Goal: Task Accomplishment & Management: Manage account settings

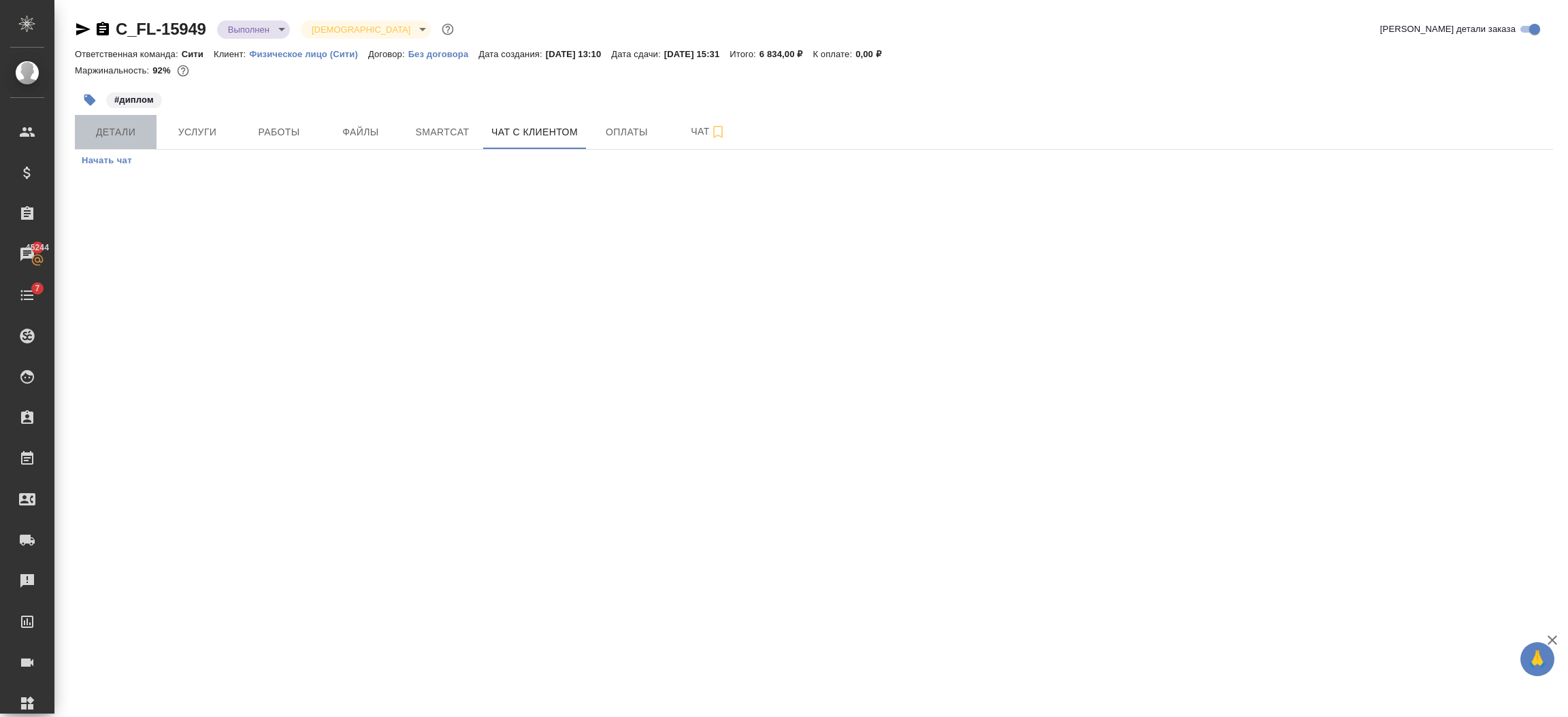
click at [101, 134] on span "Детали" at bounding box center [116, 133] width 66 height 17
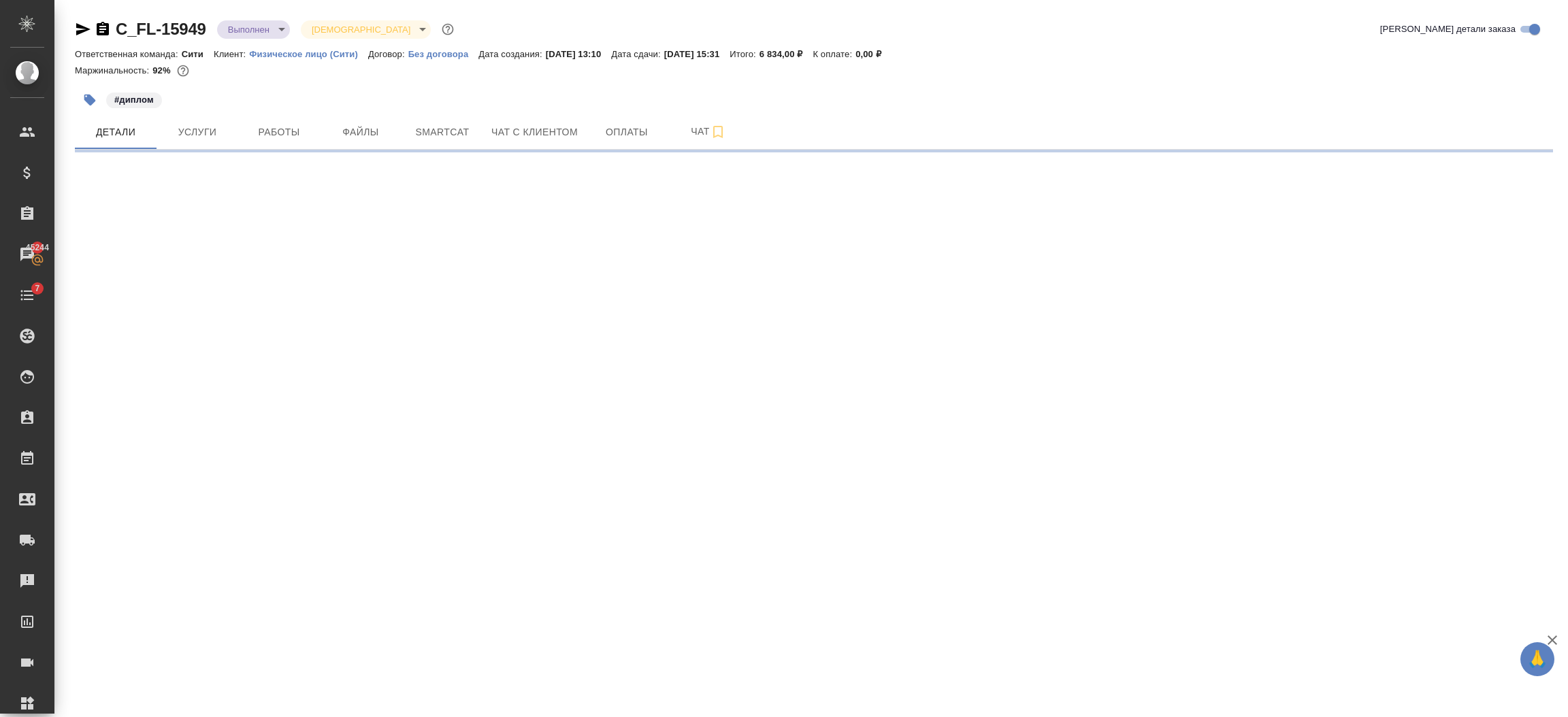
select select "RU"
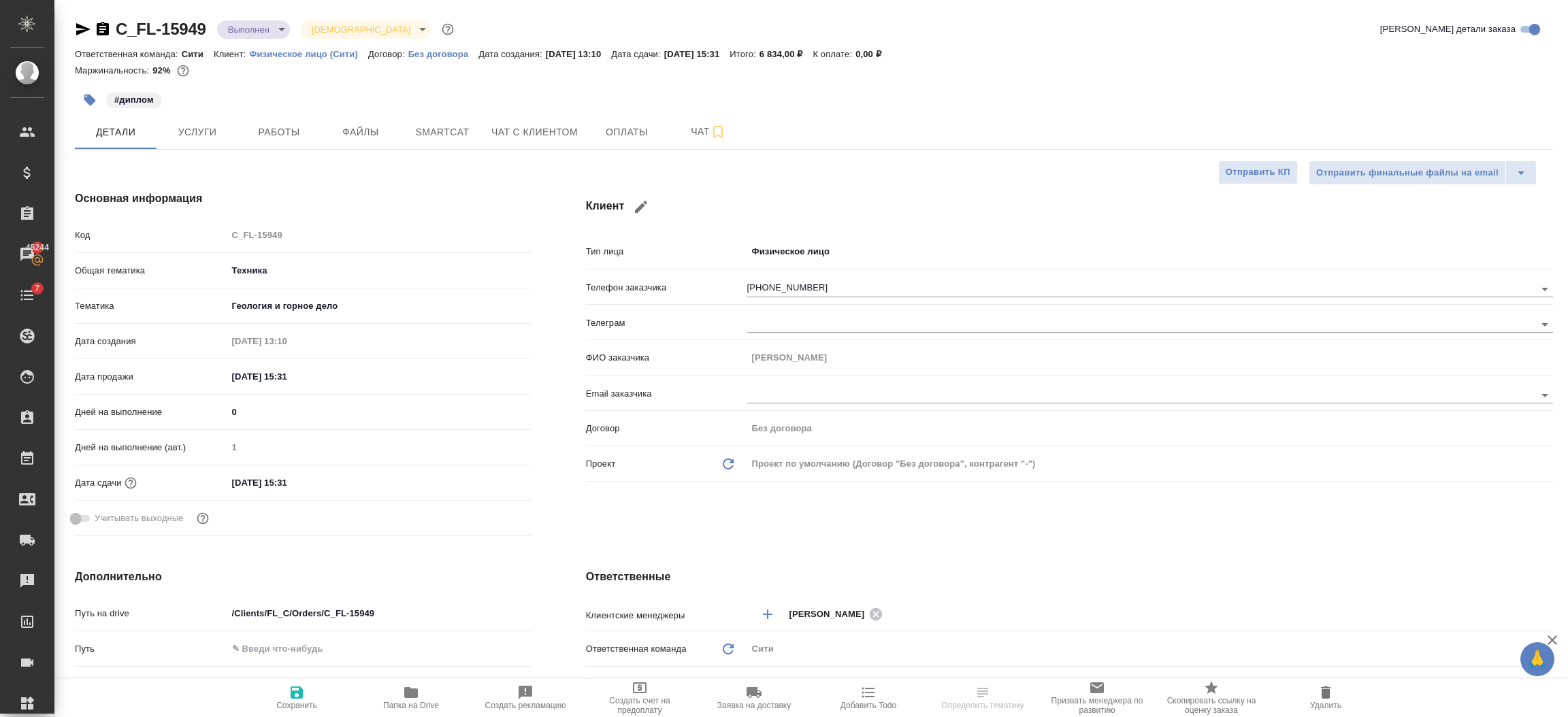
type textarea "x"
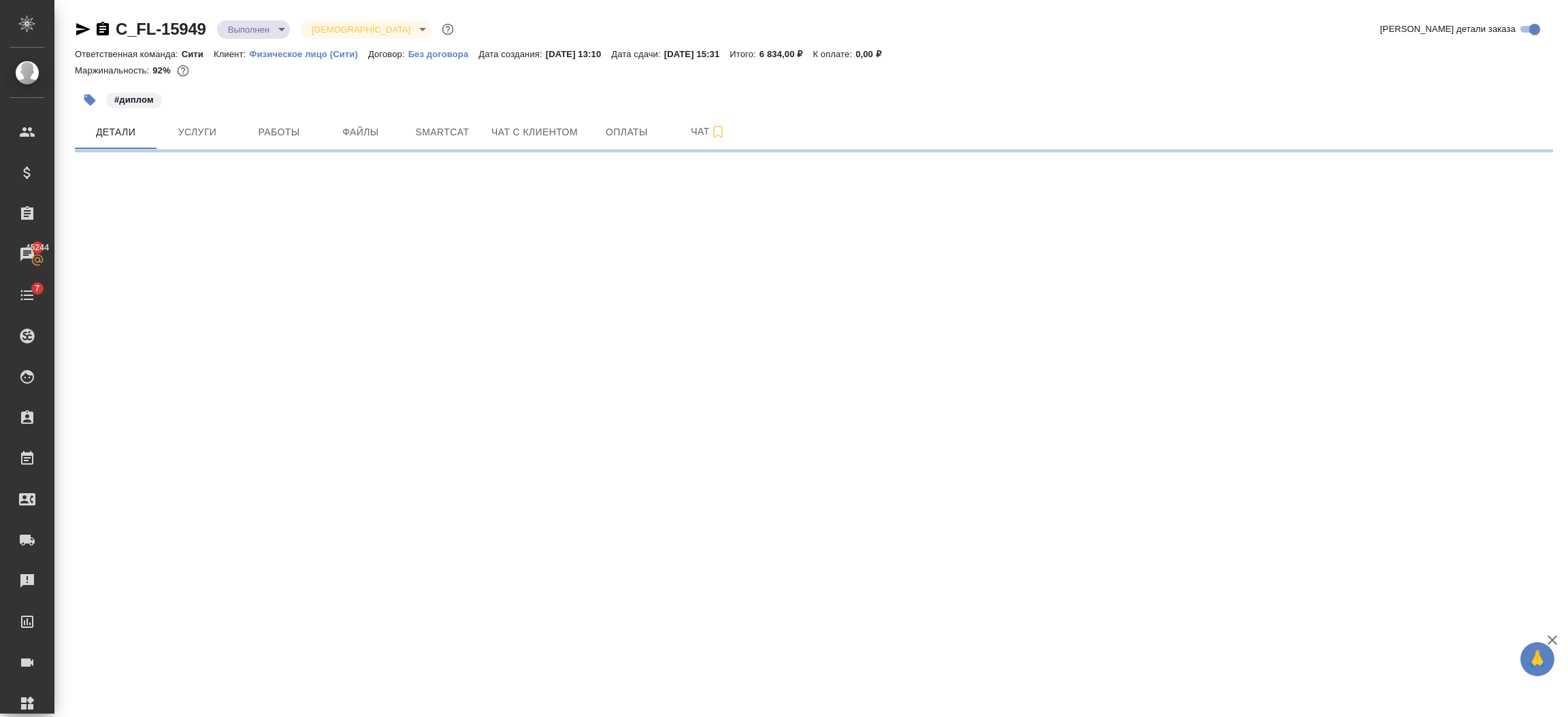
select select "RU"
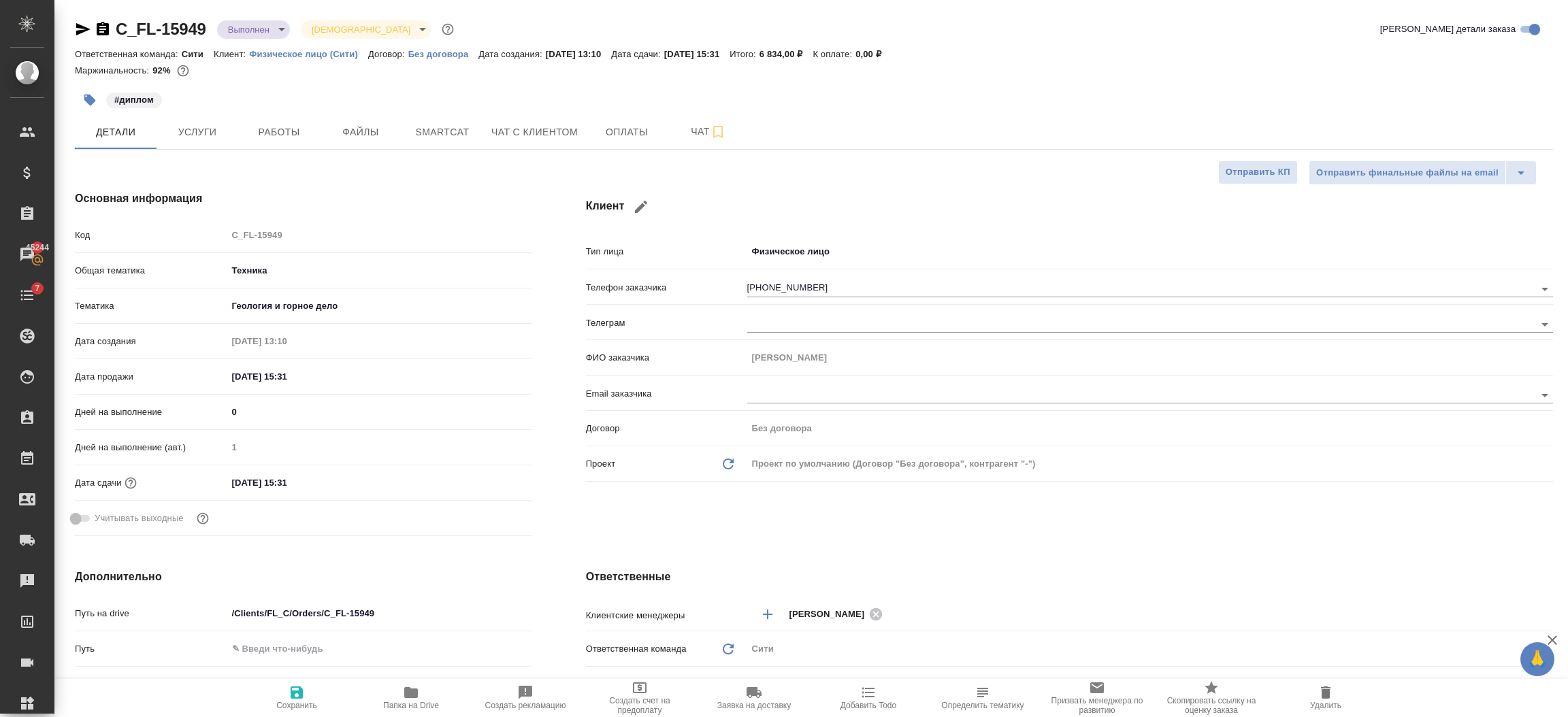
type textarea "x"
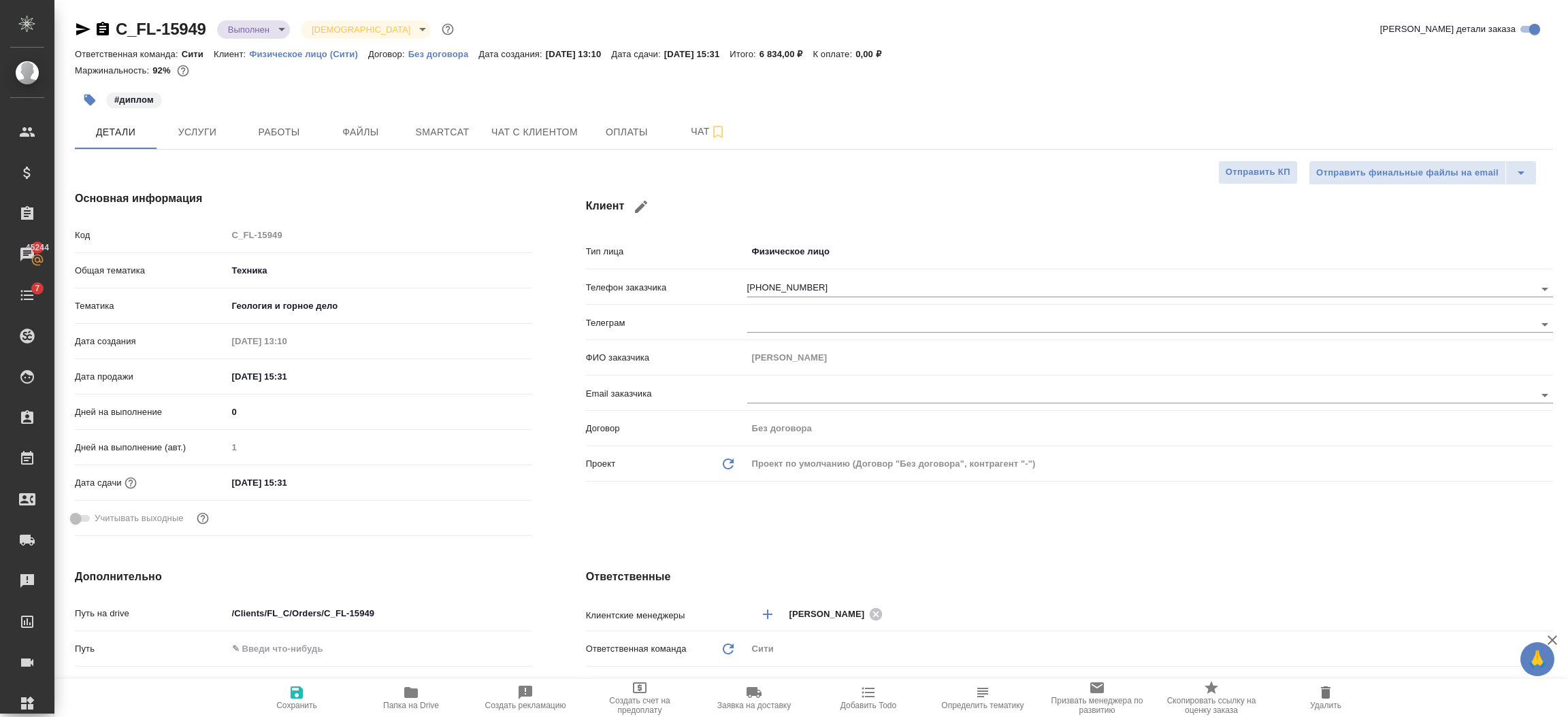
type textarea "x"
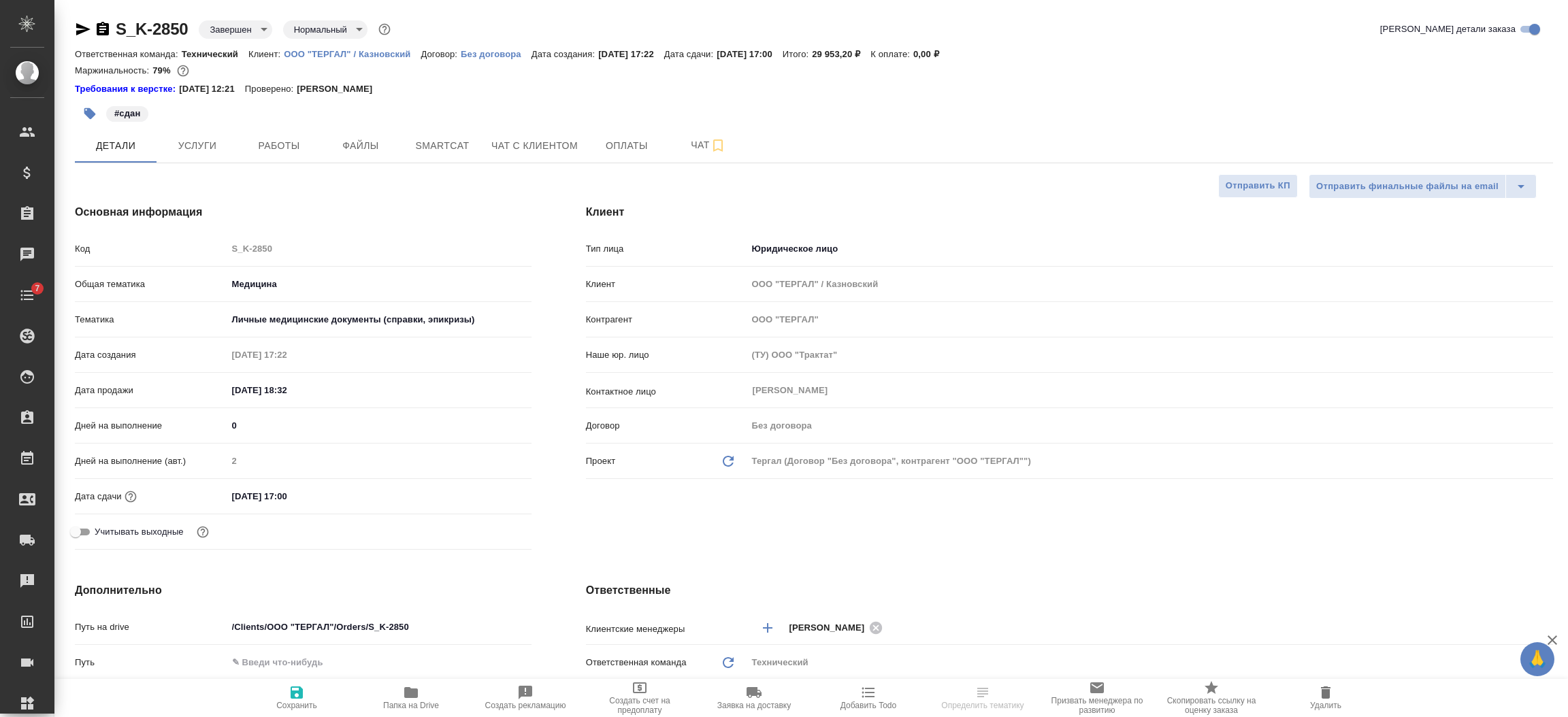
select select "RU"
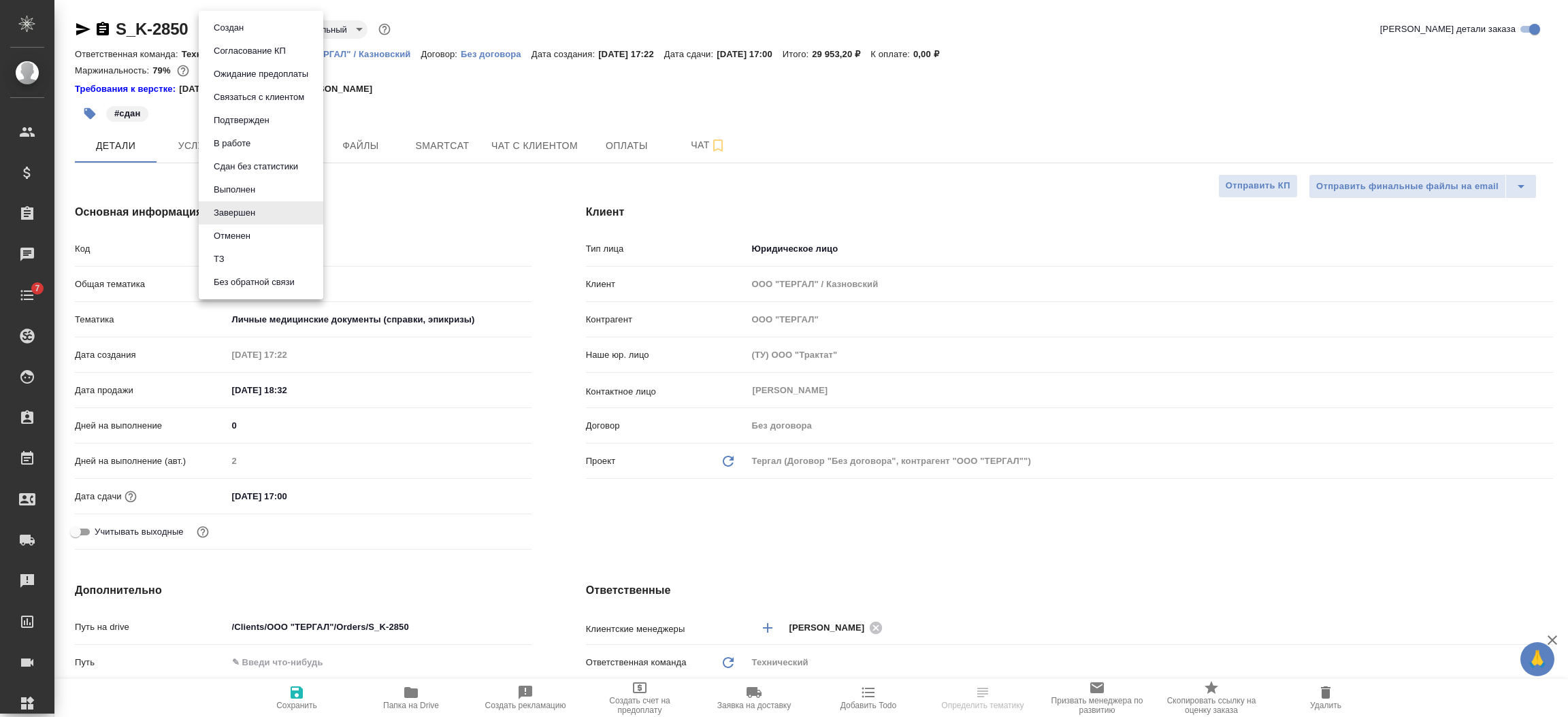
click at [254, 24] on body "🙏 .cls-1 fill:#fff; AWATERA Semenets Irina Клиенты Спецификации Заказы Чаты 7 T…" at bounding box center [784, 413] width 1568 height 827
click at [426, 94] on div at bounding box center [784, 358] width 1568 height 717
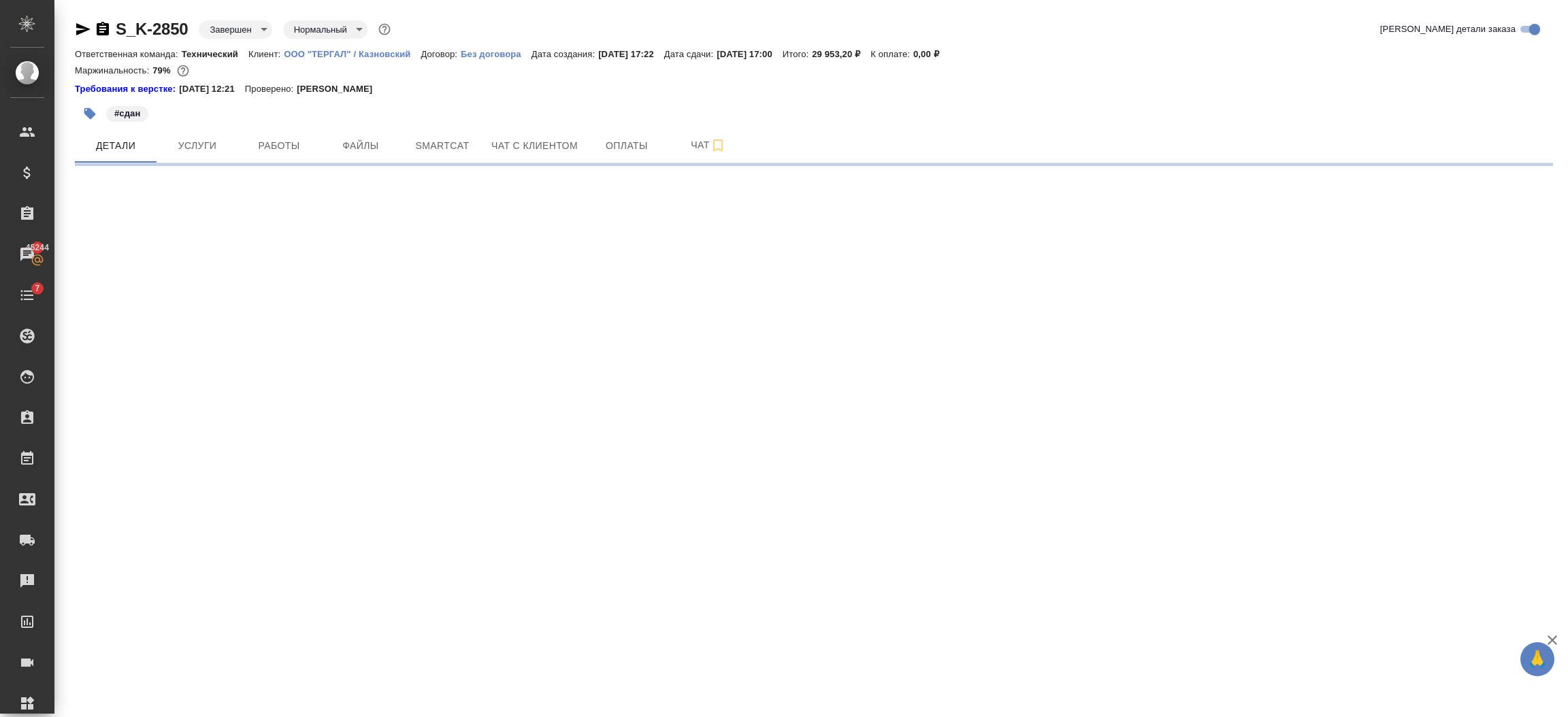
select select "RU"
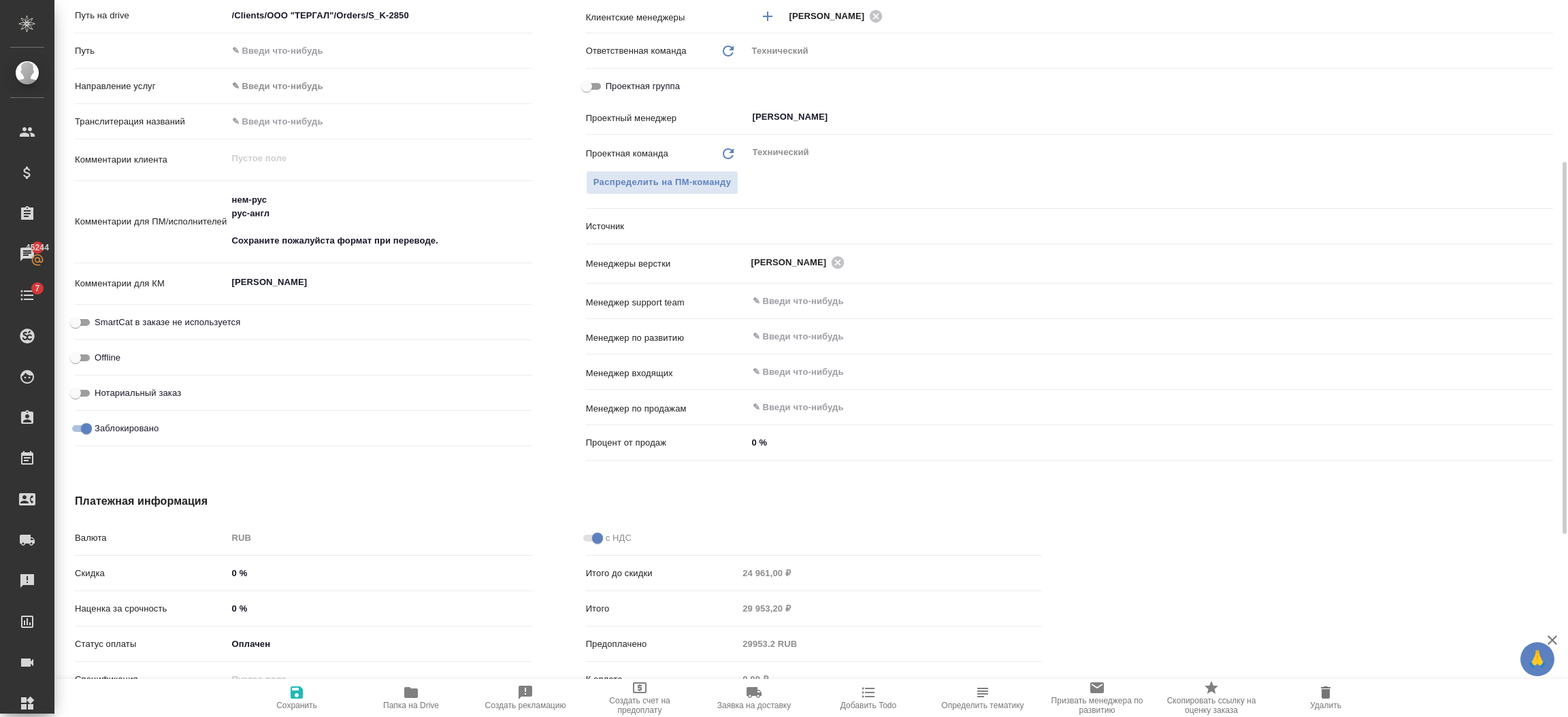
type textarea "x"
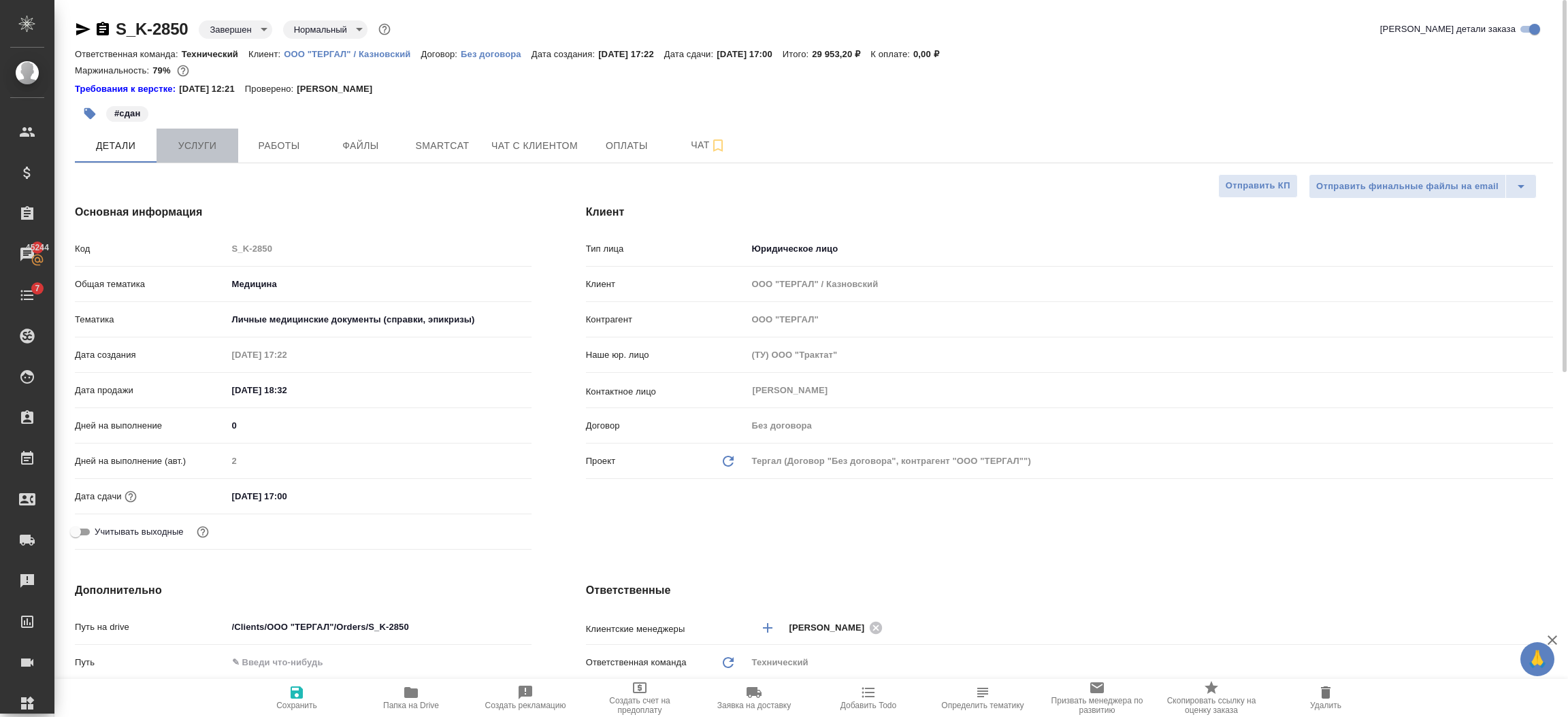
click at [208, 139] on span "Услуги" at bounding box center [197, 146] width 66 height 17
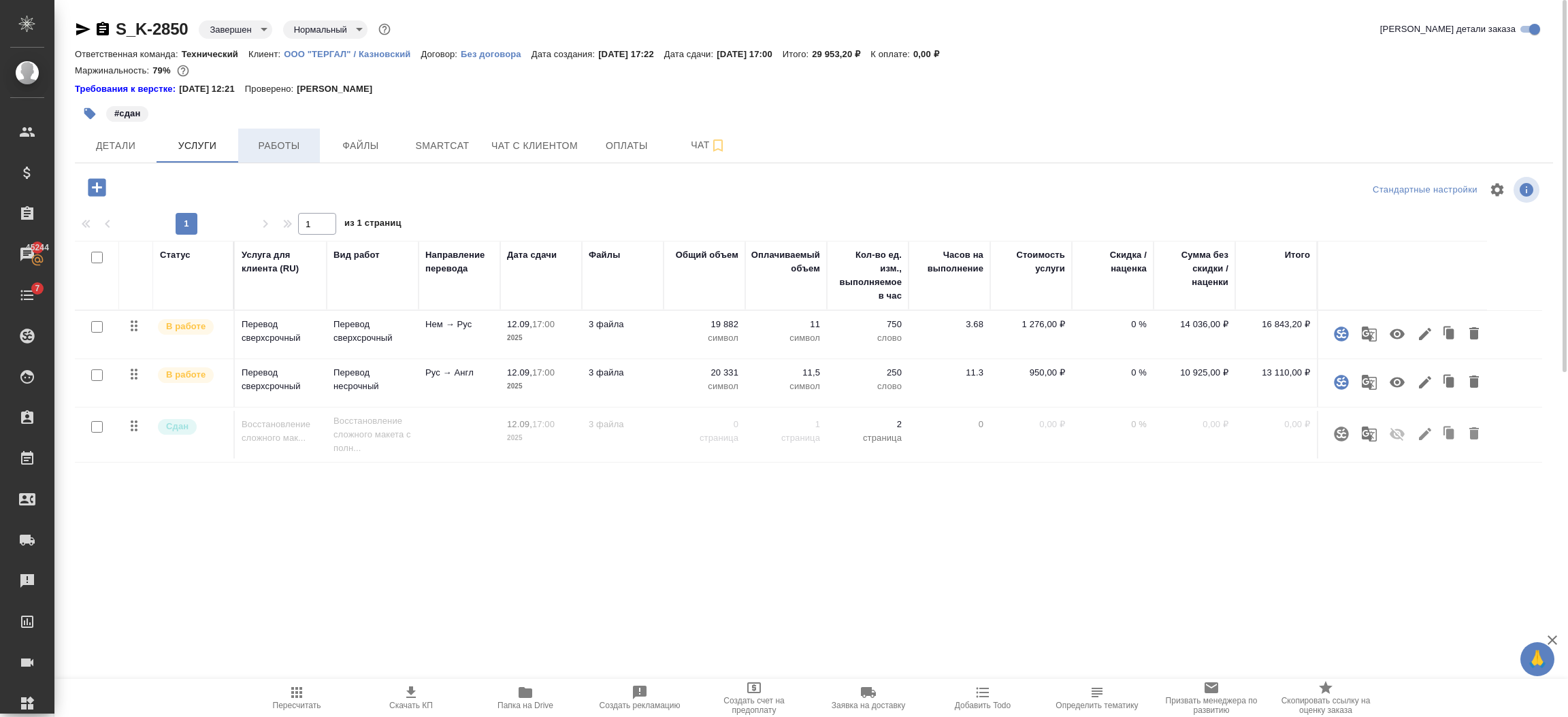
click at [299, 145] on span "Работы" at bounding box center [279, 146] width 66 height 17
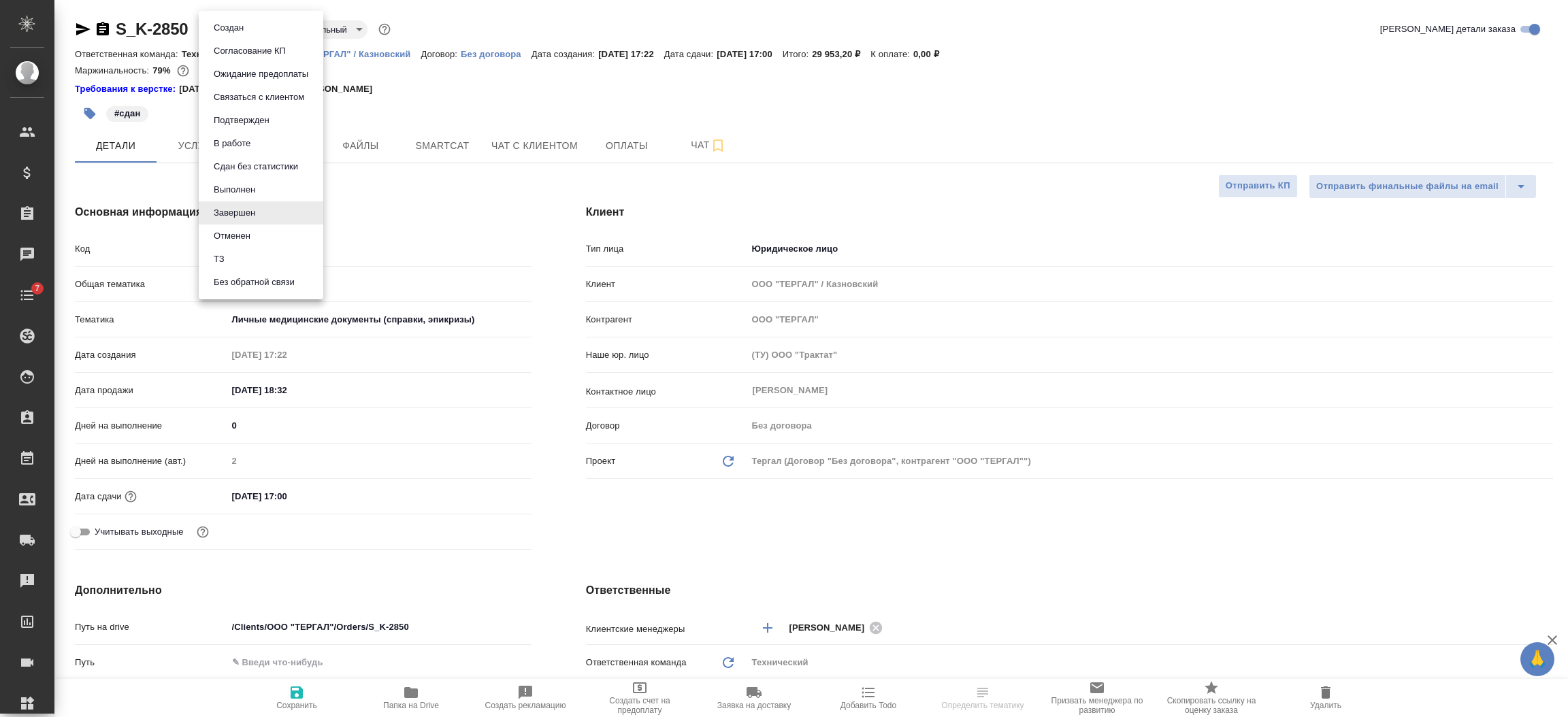
select select "RU"
click at [234, 145] on button "В работе" at bounding box center [231, 144] width 45 height 15
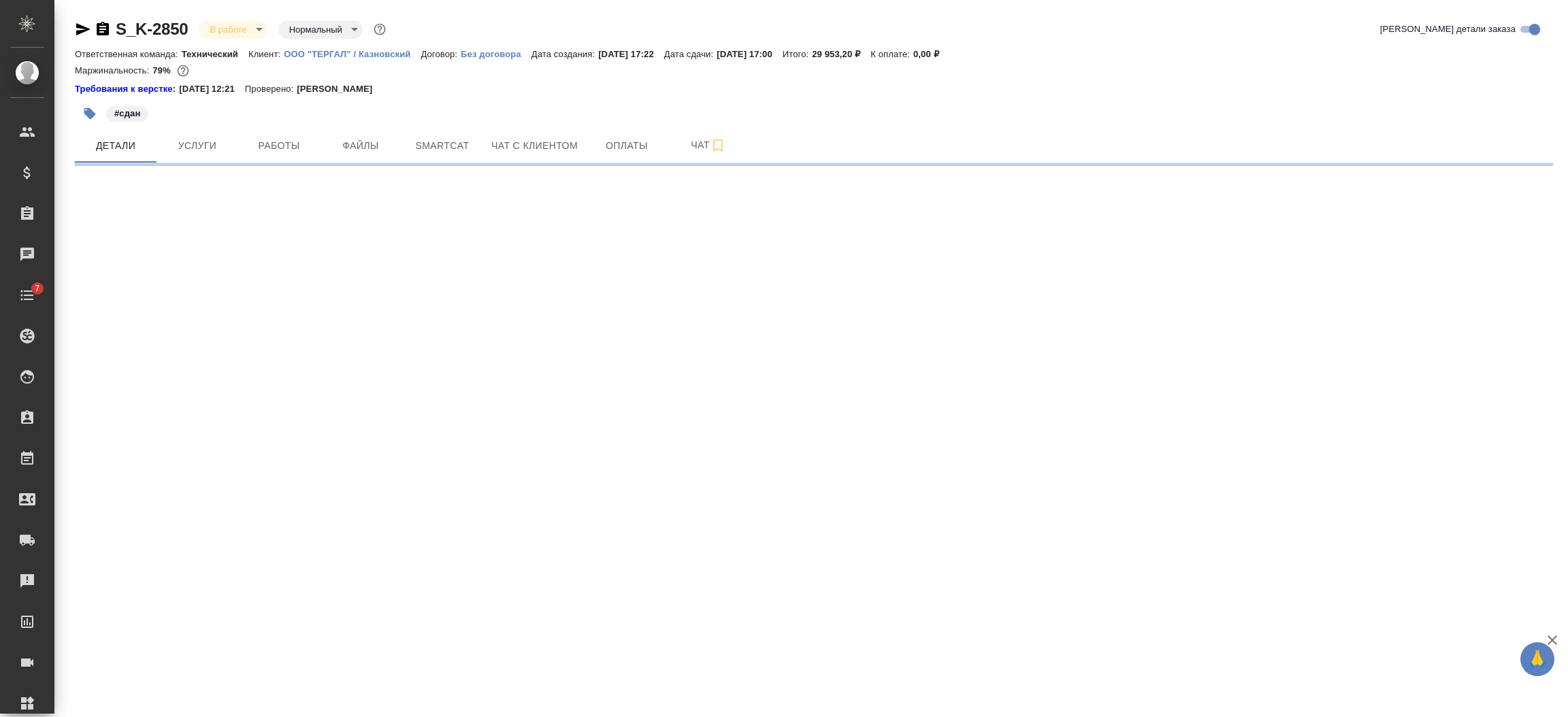
select select "RU"
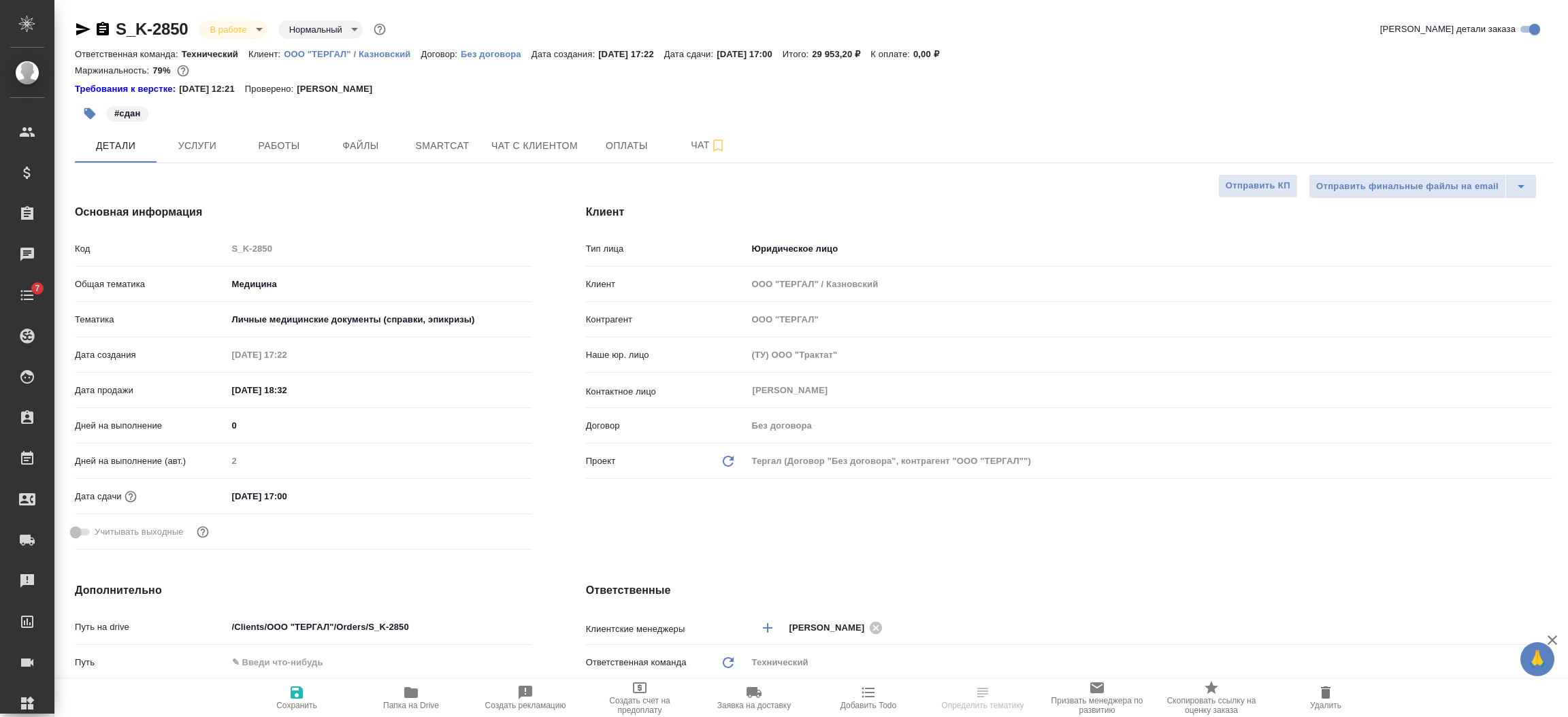
type textarea "x"
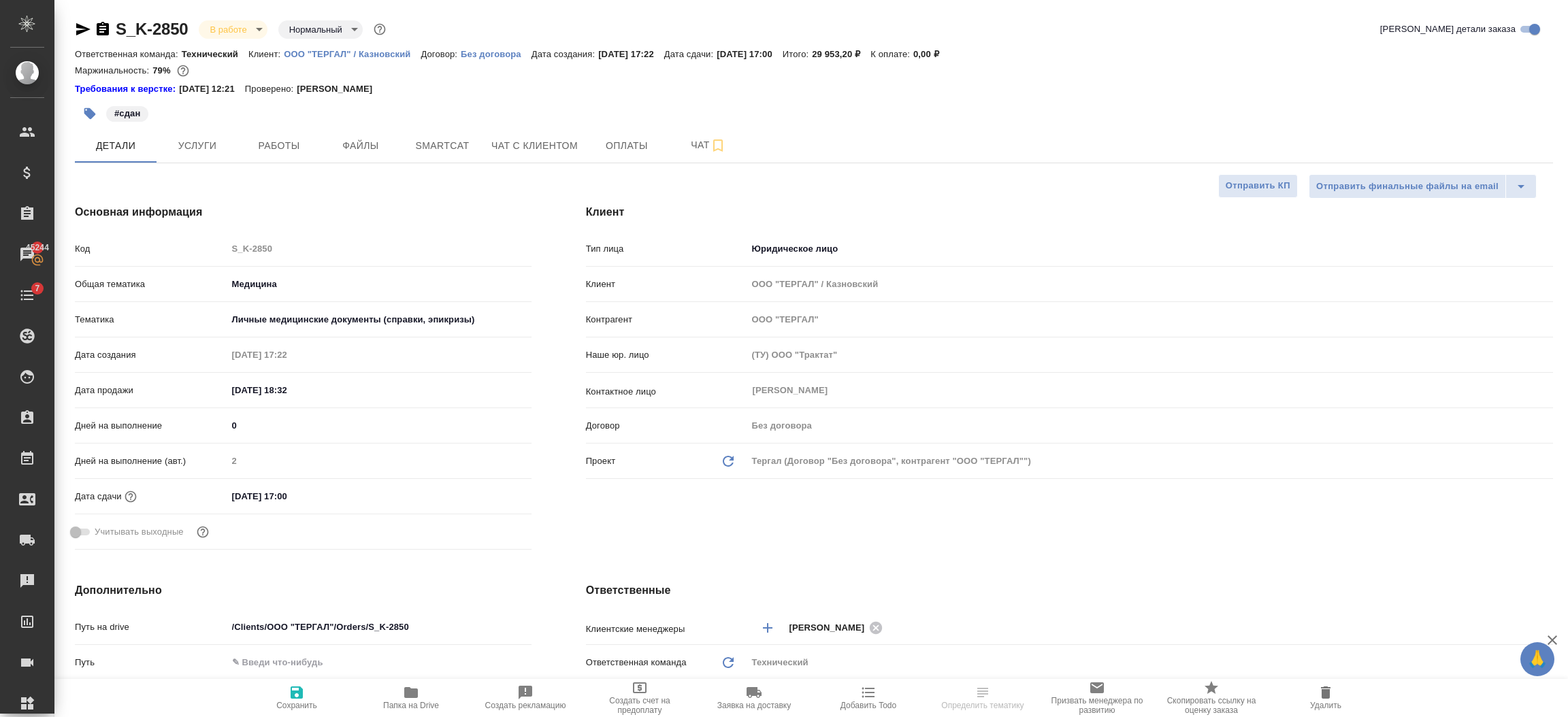
type textarea "x"
select select "RU"
type textarea "x"
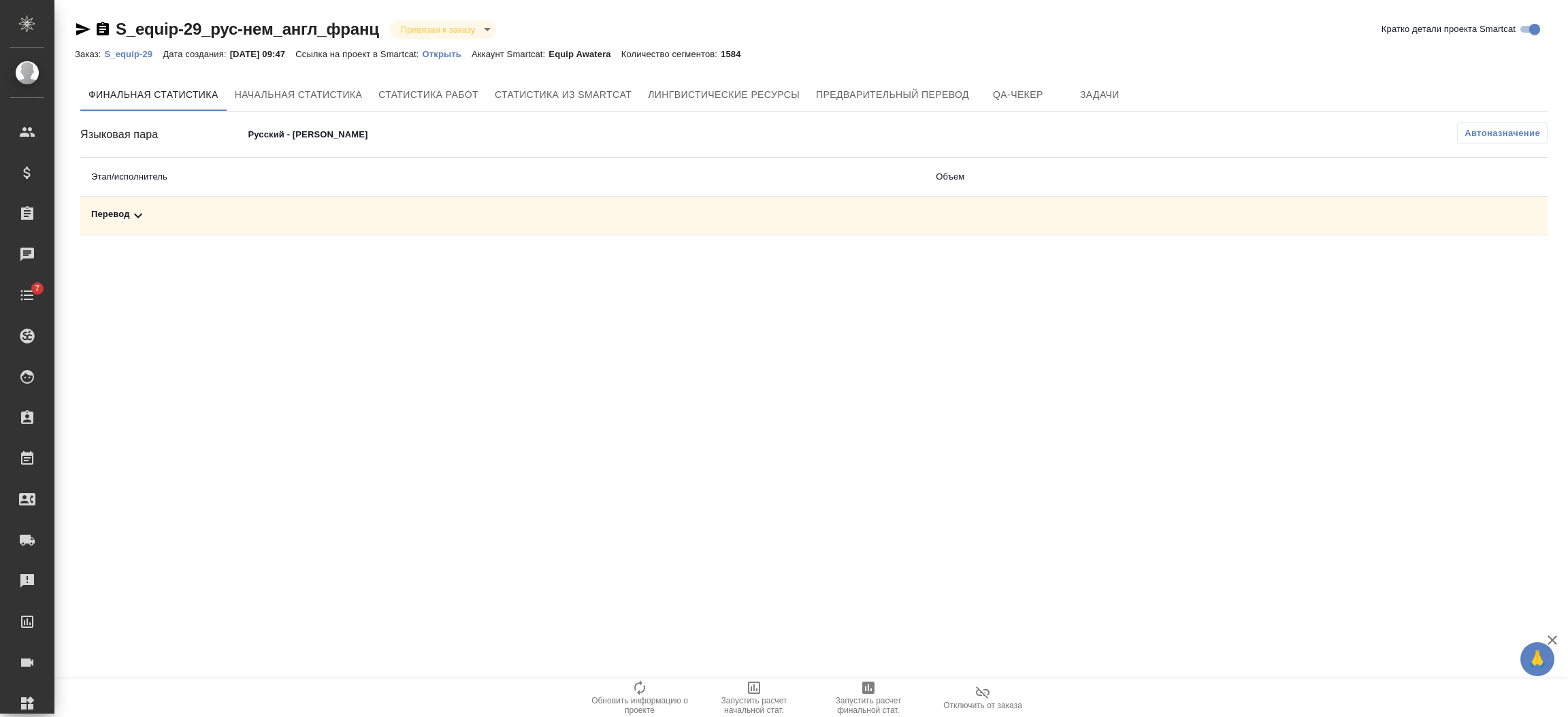
click at [1491, 134] on span "Автоназначение" at bounding box center [1502, 134] width 76 height 14
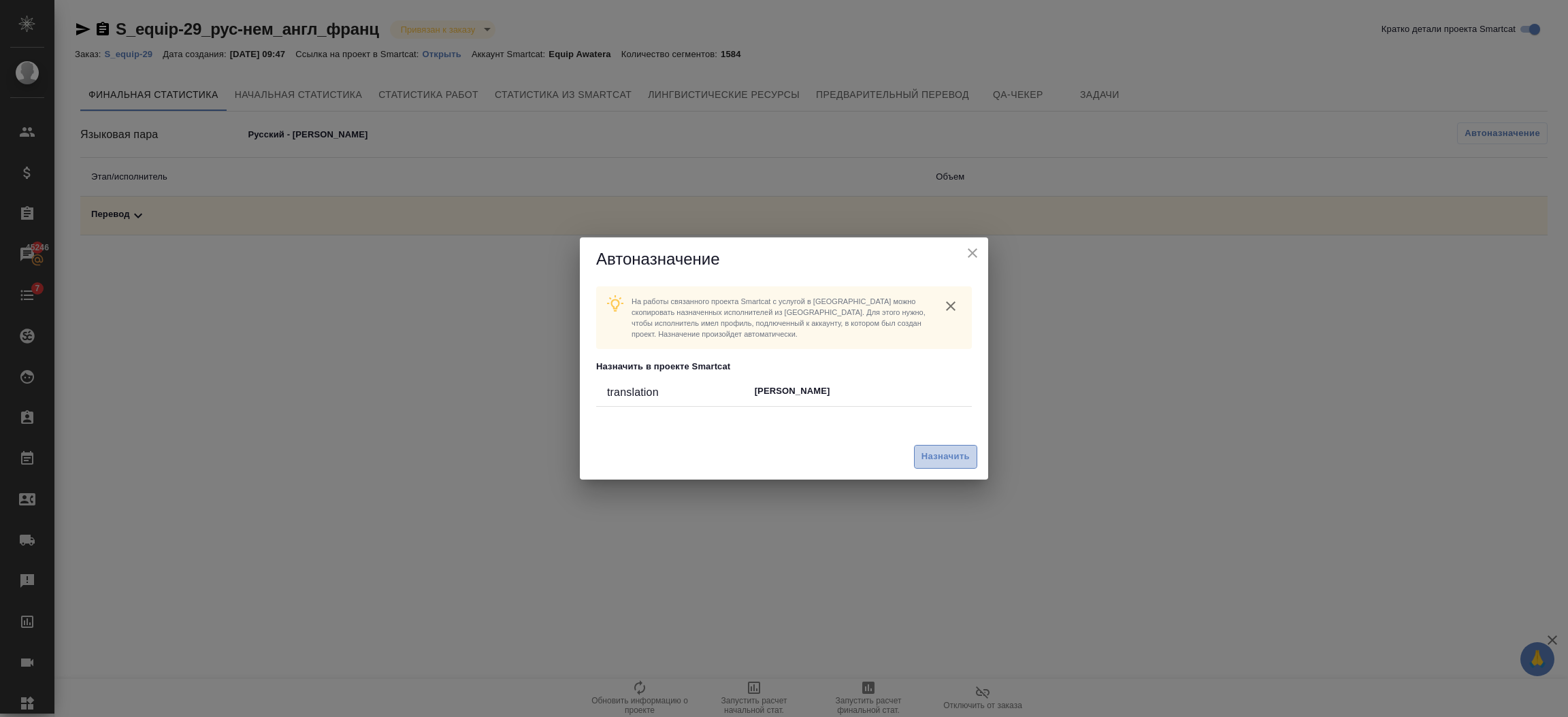
click at [949, 449] on span "Назначить" at bounding box center [945, 457] width 48 height 15
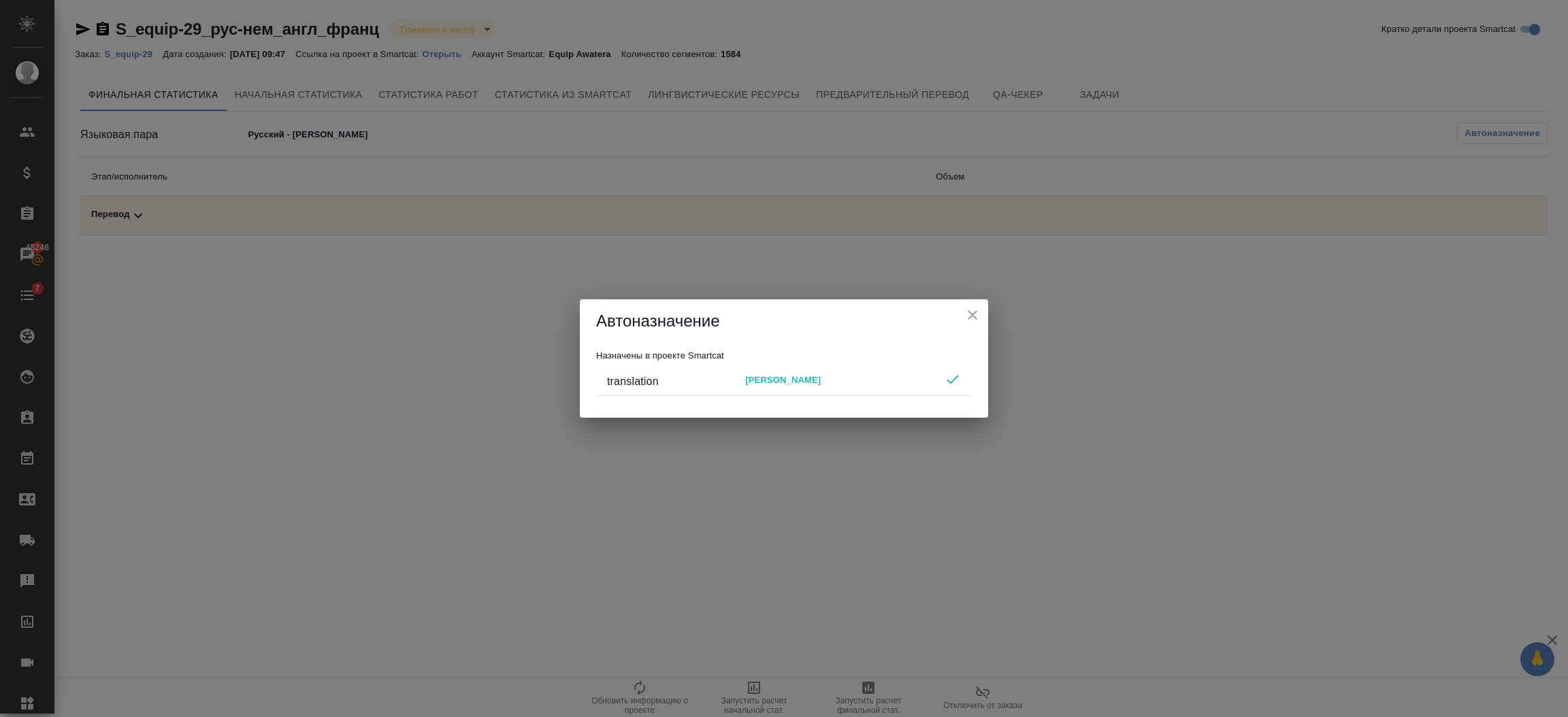
click at [961, 311] on h5 "Автоназначение" at bounding box center [784, 322] width 375 height 22
click at [981, 310] on button "close" at bounding box center [972, 315] width 20 height 20
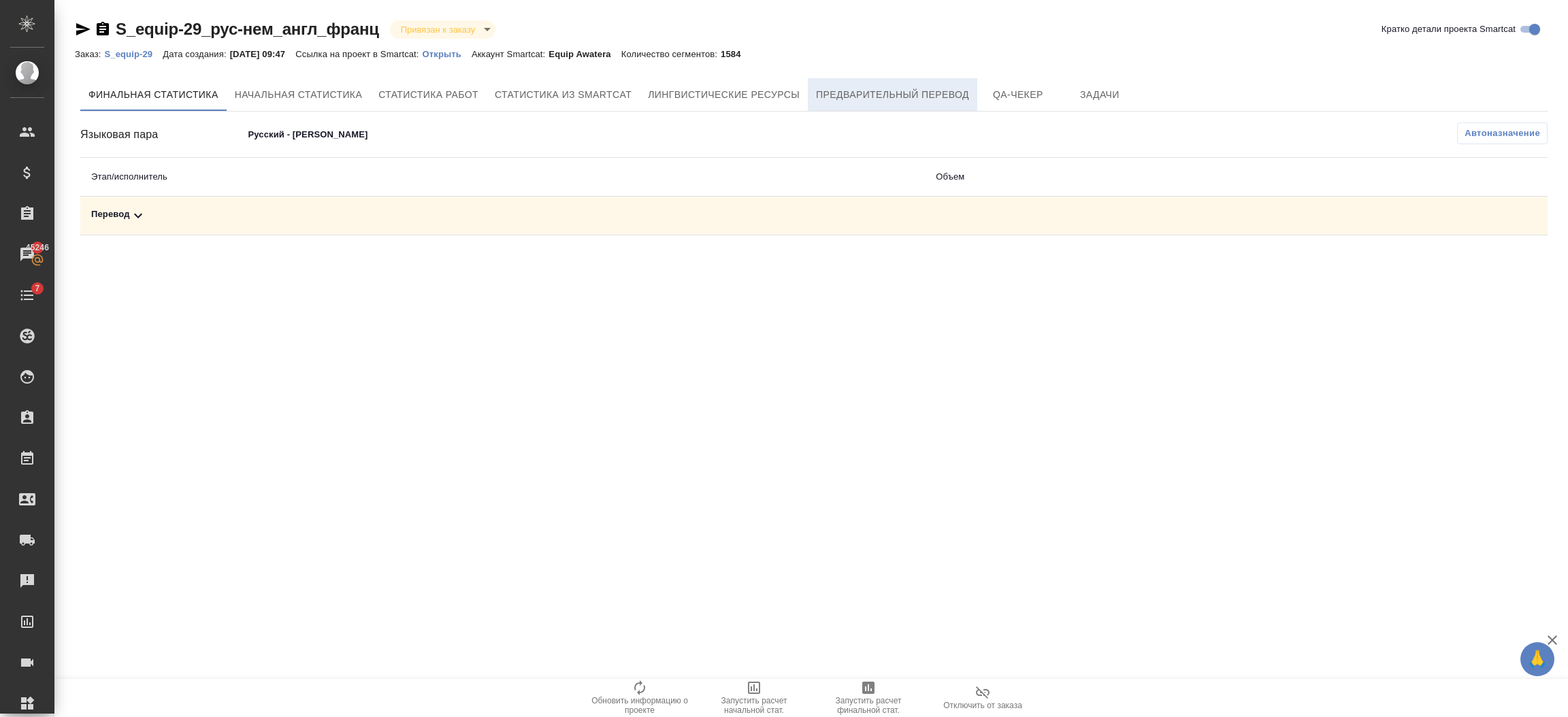
click at [831, 97] on span "Предварительный перевод" at bounding box center [892, 95] width 153 height 17
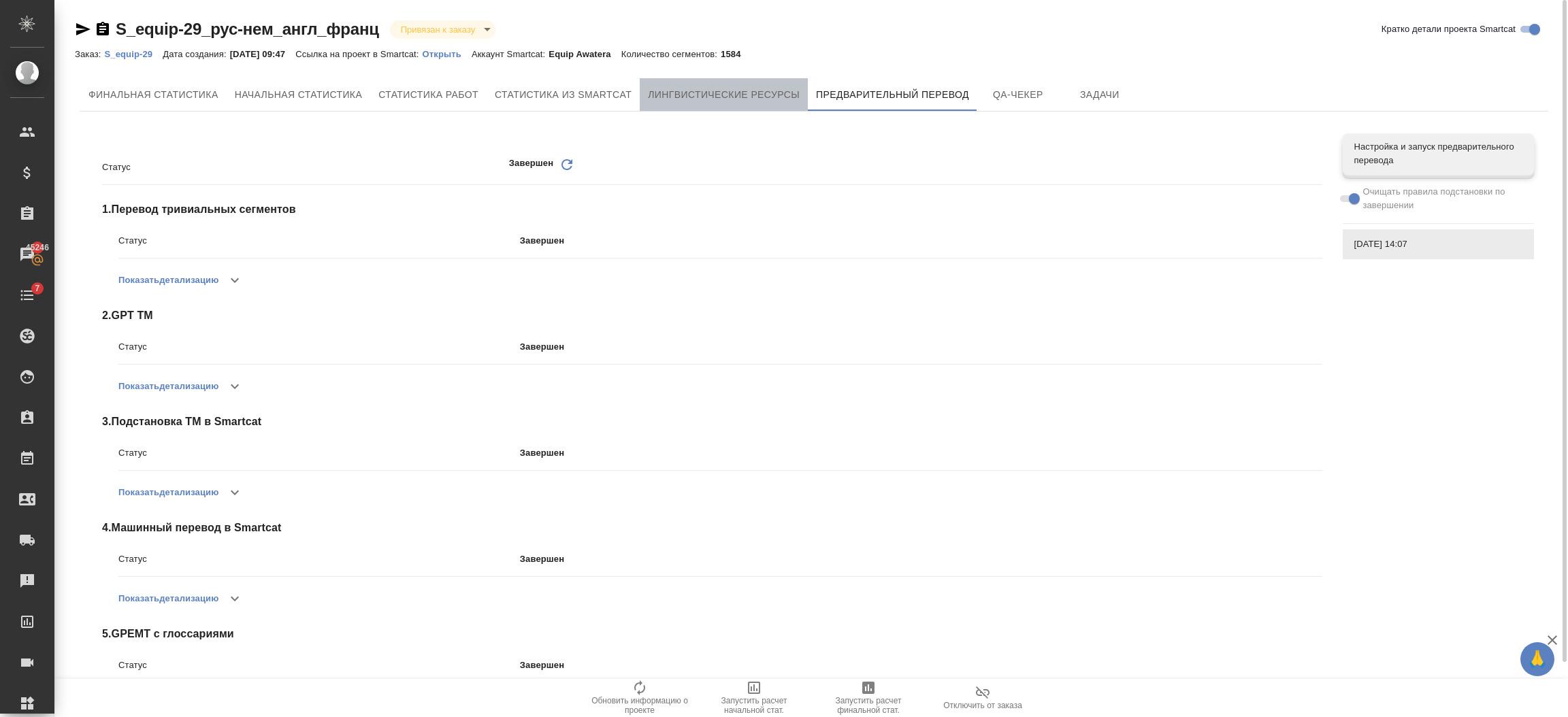
click at [768, 96] on span "Лингвистические ресурсы" at bounding box center [723, 95] width 151 height 17
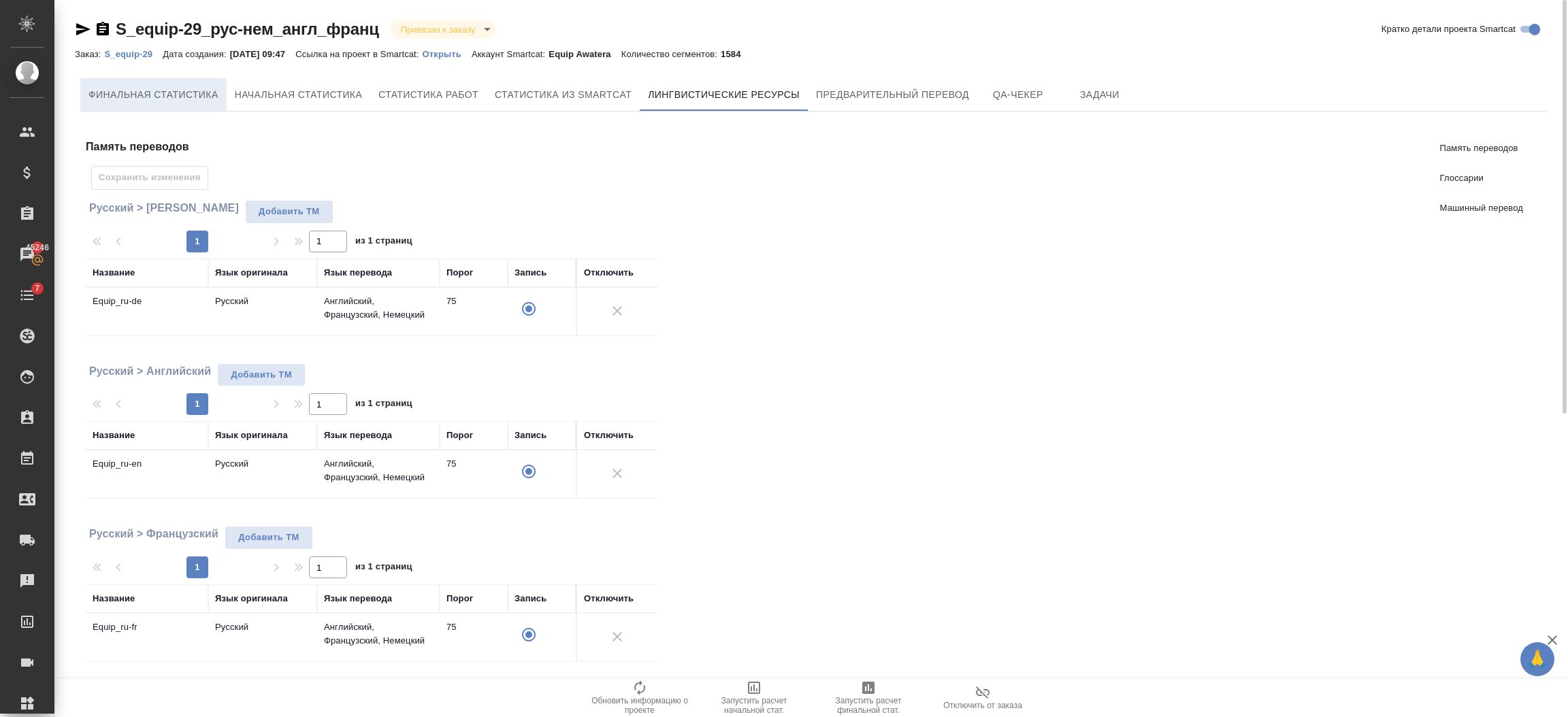
click at [195, 87] on span "Финальная статистика" at bounding box center [153, 95] width 130 height 17
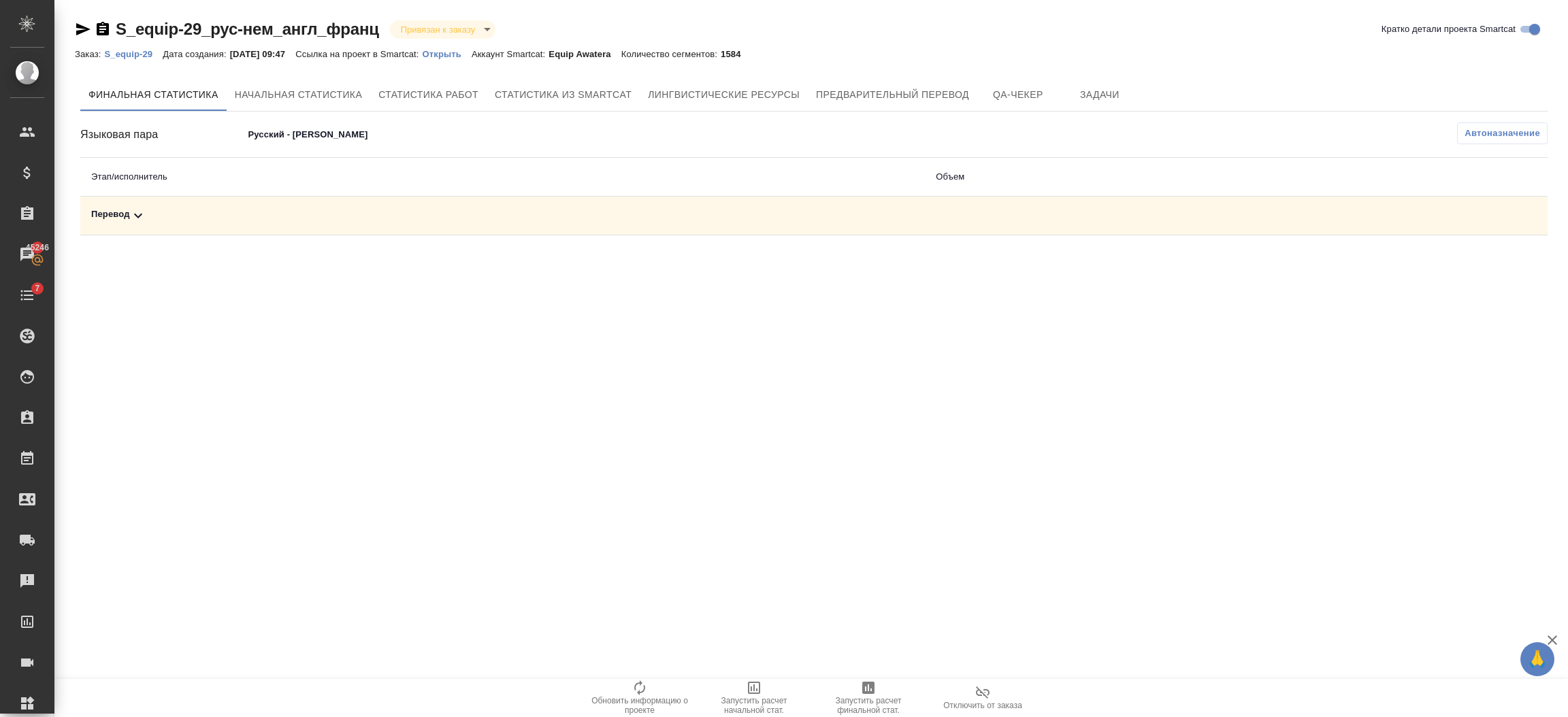
click at [869, 537] on div ".cls-1 fill:#fff; AWATERA Semenets Irina Клиенты Спецификации Заказы 45246 Чаты…" at bounding box center [784, 358] width 1568 height 717
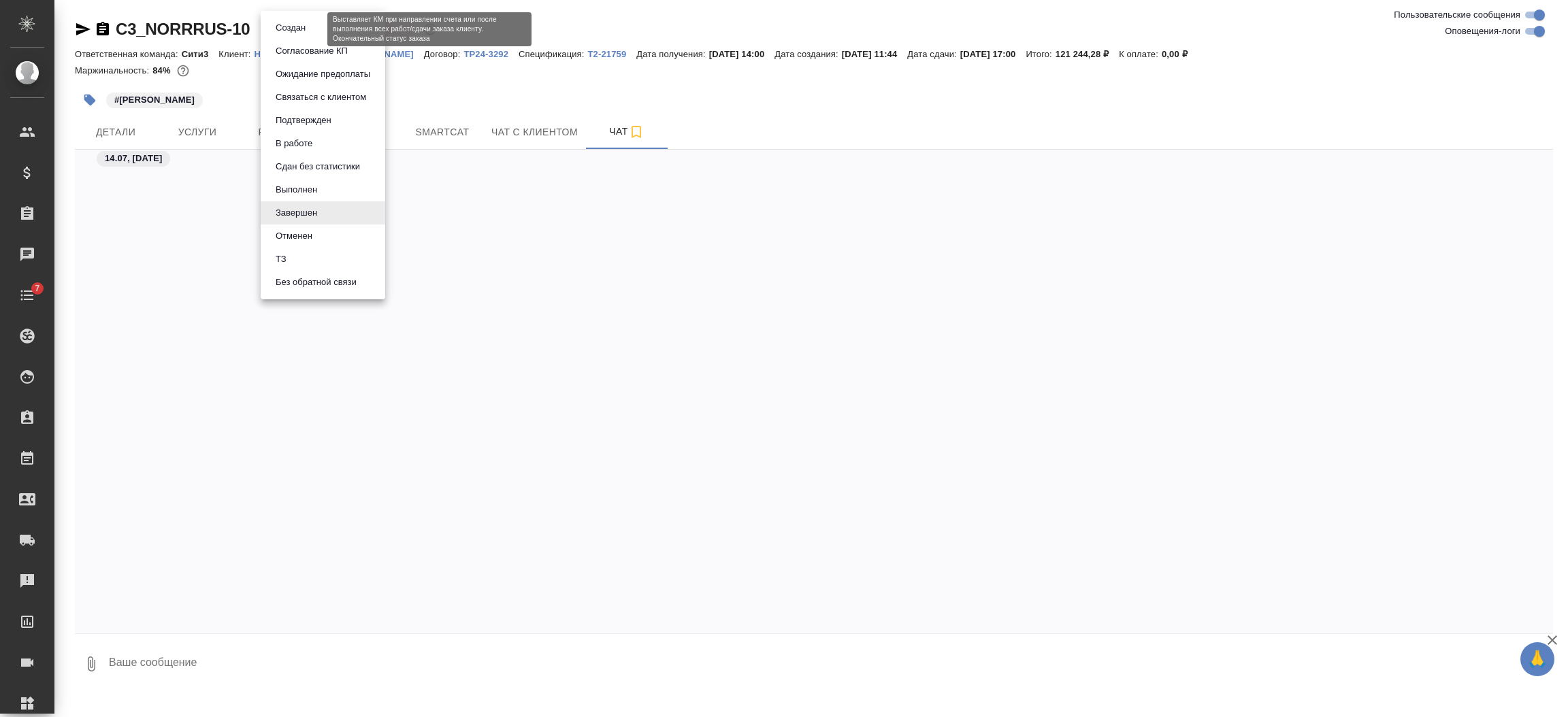
click at [297, 31] on body "🙏 .cls-1 fill:#fff; AWATERA [PERSON_NAME] Спецификации Заказы Чаты 7 Todo Проек…" at bounding box center [784, 413] width 1568 height 827
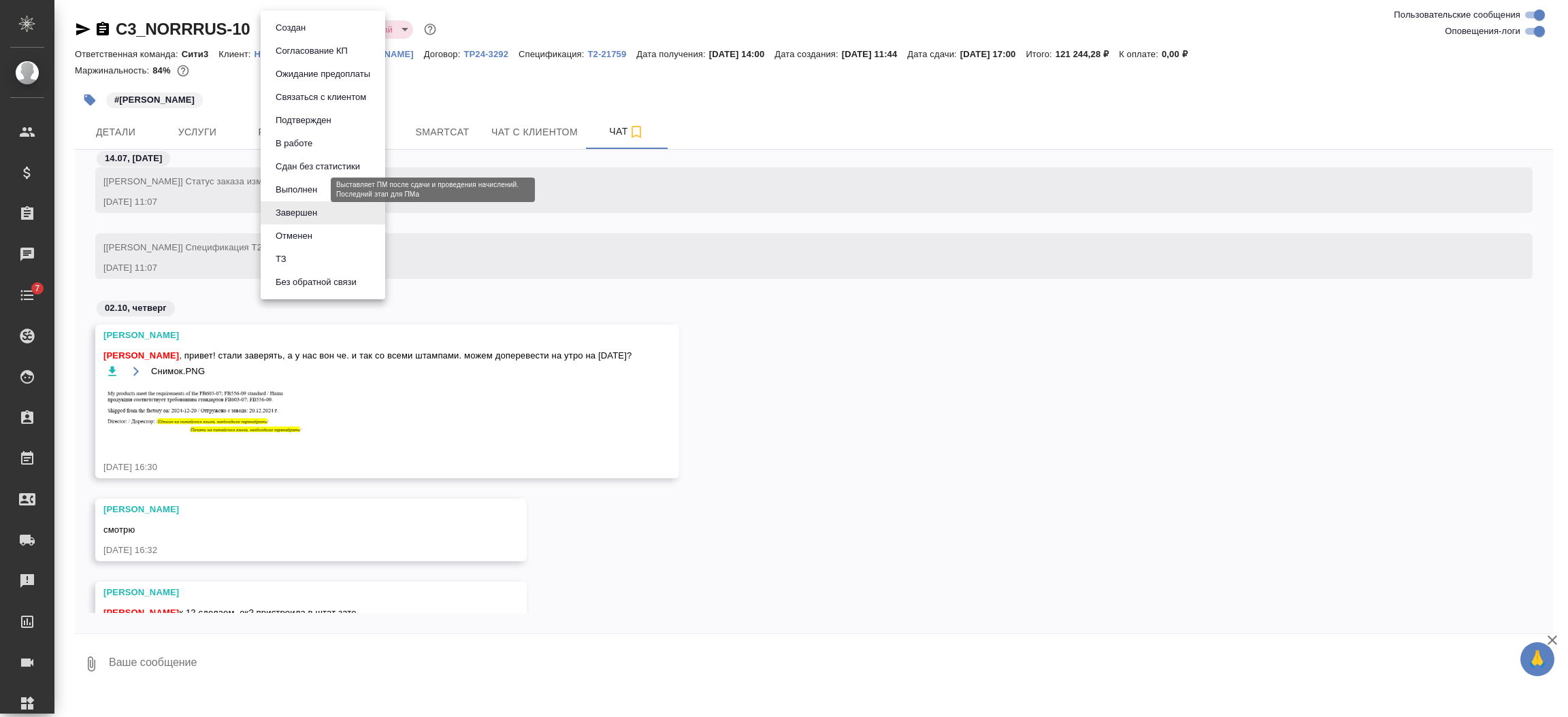
click at [299, 193] on button "Выполнен" at bounding box center [296, 190] width 49 height 15
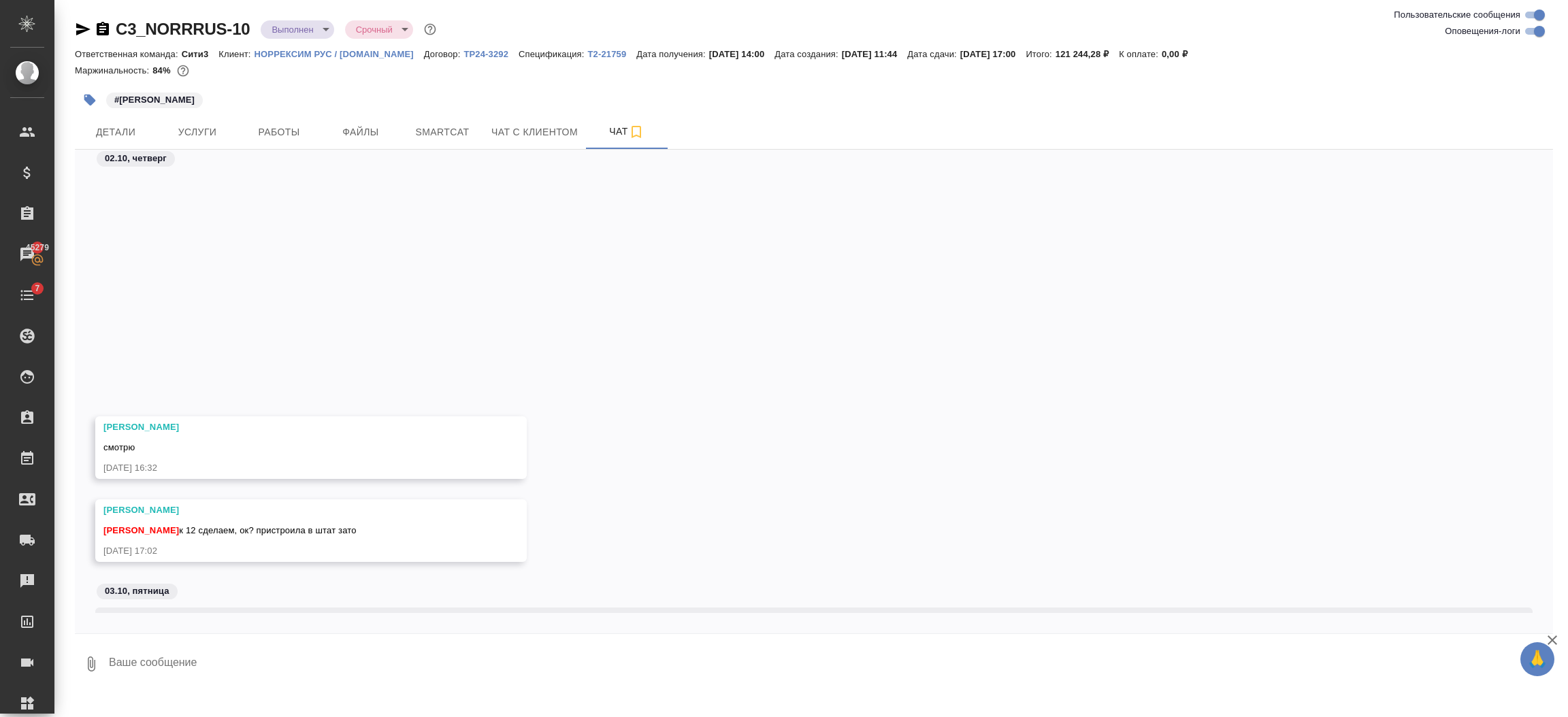
scroll to position [26237, 0]
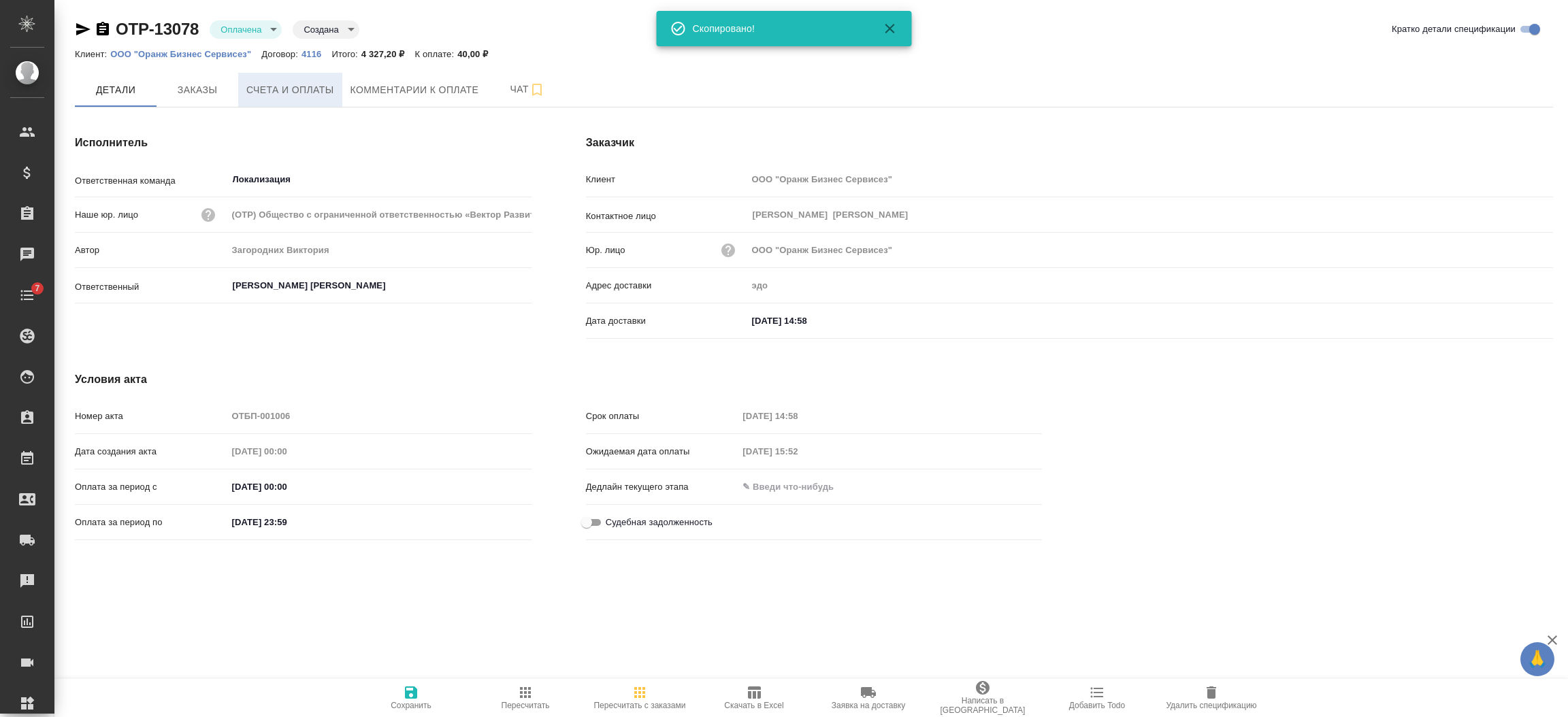
click at [267, 88] on span "Счета и оплаты" at bounding box center [290, 90] width 88 height 17
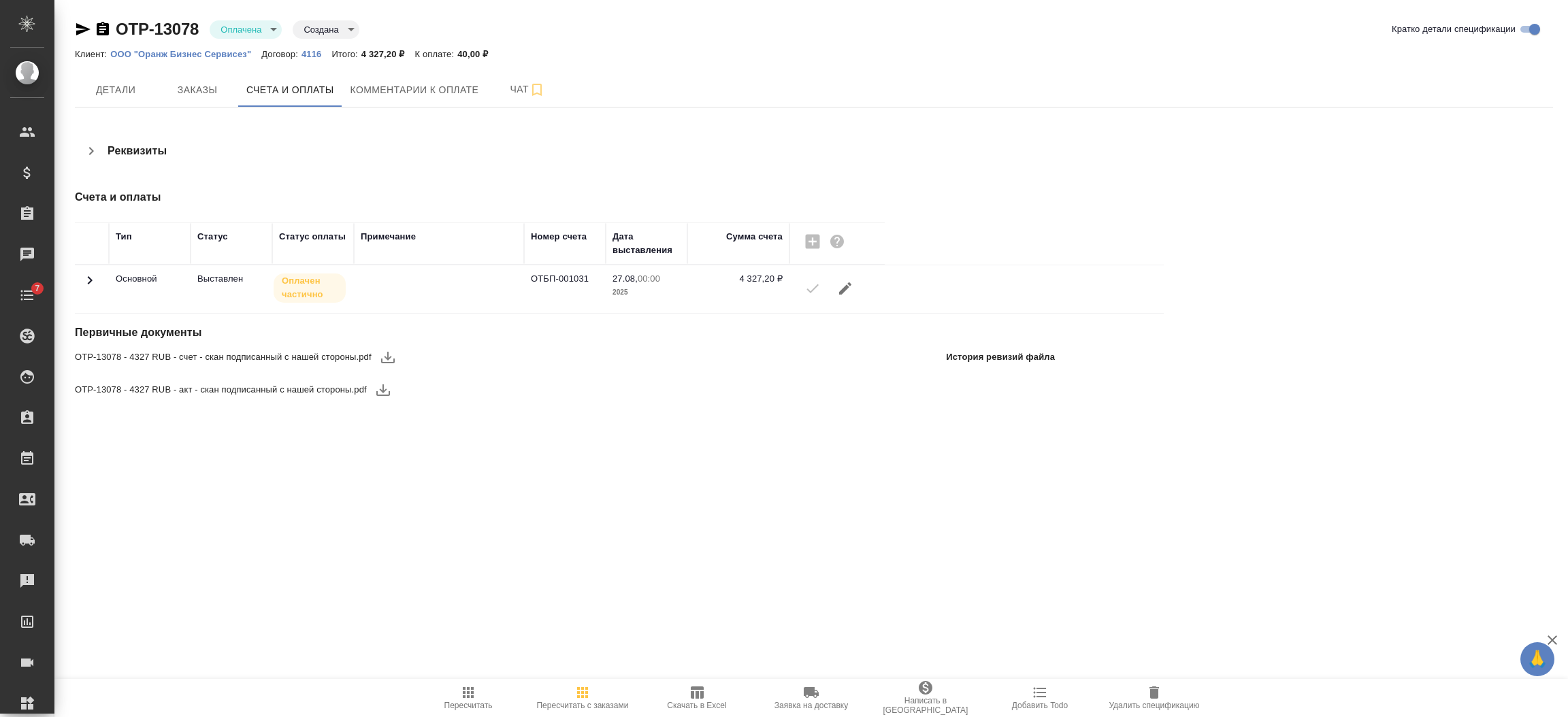
click at [89, 277] on icon at bounding box center [90, 281] width 5 height 9
